Goal: Communication & Community: Answer question/provide support

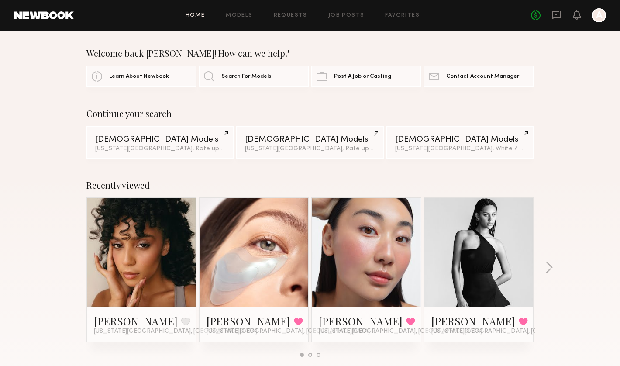
click at [246, 19] on div "Home Models Requests Job Posts Favorites Sign Out No fees up to $5,000 A" at bounding box center [340, 15] width 533 height 14
click at [557, 14] on icon at bounding box center [557, 15] width 10 height 10
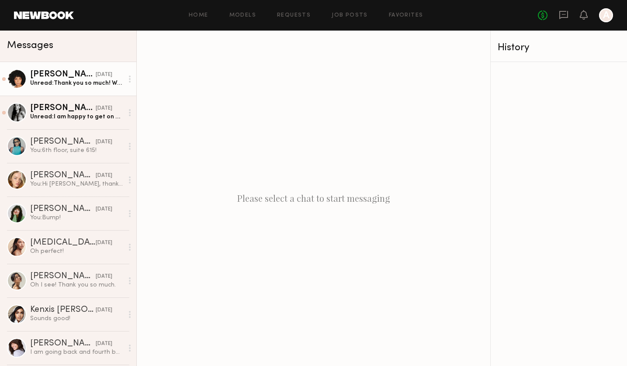
click at [69, 81] on div "Unread: Thank you so much! Was great working with everyone. Hoping to connect s…" at bounding box center [76, 83] width 93 height 8
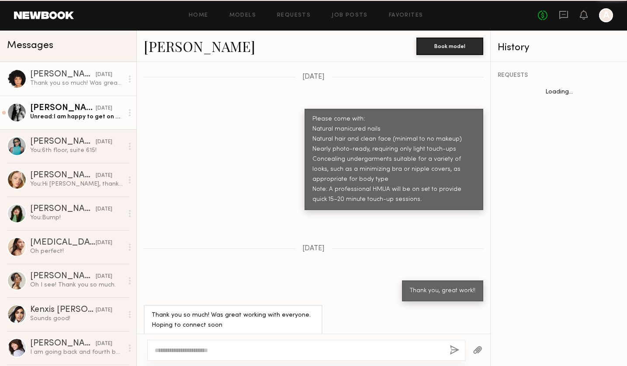
scroll to position [951, 0]
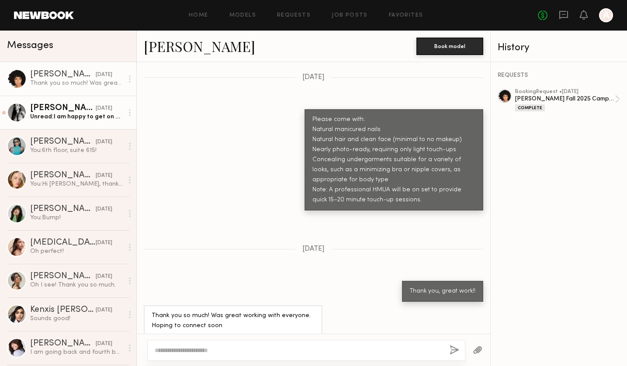
click at [74, 118] on div "Unread: I am happy to get on a zoom call" at bounding box center [76, 117] width 93 height 8
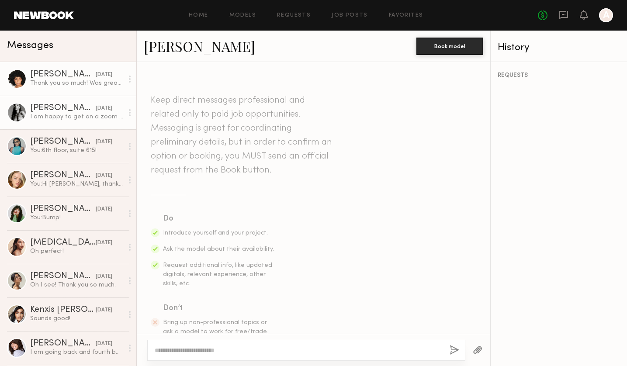
scroll to position [642, 0]
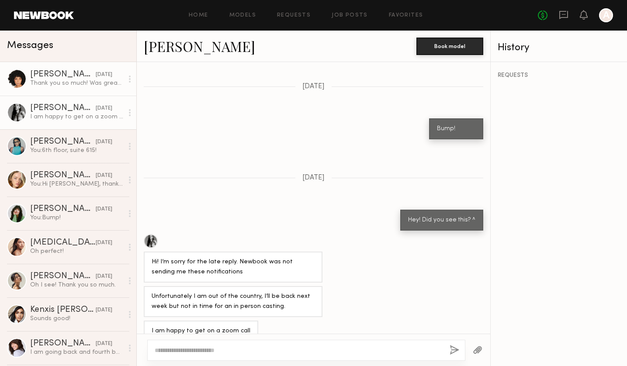
click at [79, 89] on link "[PERSON_NAME] [DATE] Thank you so much! Was great working with everyone. Hoping…" at bounding box center [68, 79] width 136 height 34
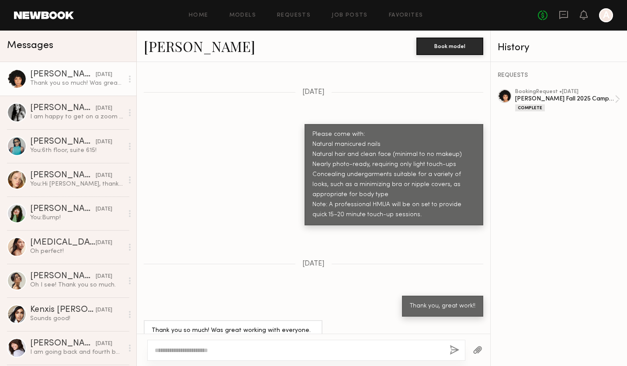
scroll to position [951, 0]
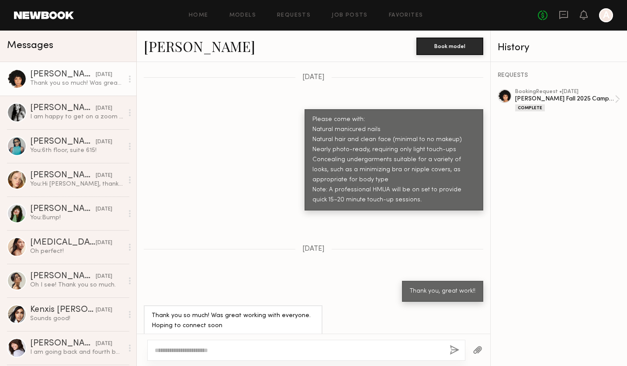
click at [289, 350] on textarea at bounding box center [299, 350] width 288 height 9
type textarea "**********"
